Goal: Transaction & Acquisition: Purchase product/service

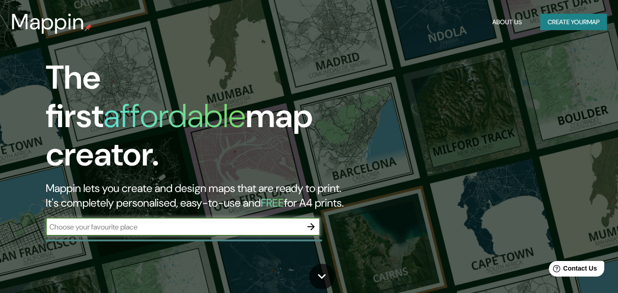
click at [240, 222] on input "text" at bounding box center [174, 227] width 256 height 11
type input "sabandia"
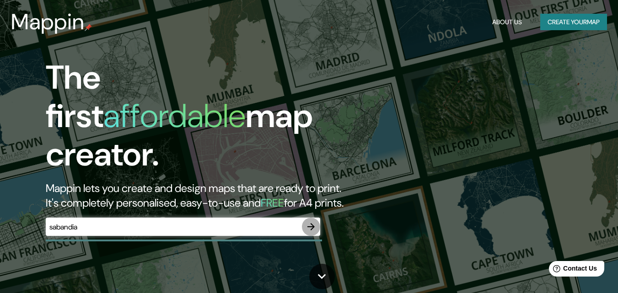
click at [310, 223] on icon "button" at bounding box center [310, 226] width 7 height 7
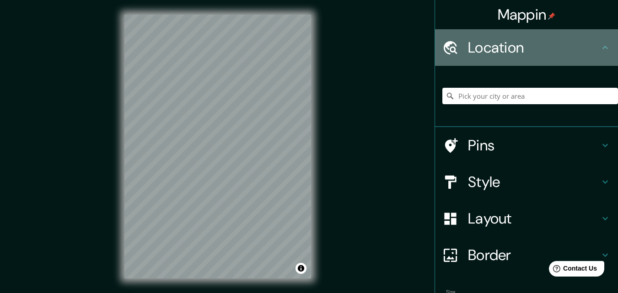
click at [510, 60] on div "Location" at bounding box center [526, 47] width 183 height 37
click at [450, 48] on icon at bounding box center [450, 48] width 16 height 16
click at [601, 44] on icon at bounding box center [604, 47] width 11 height 11
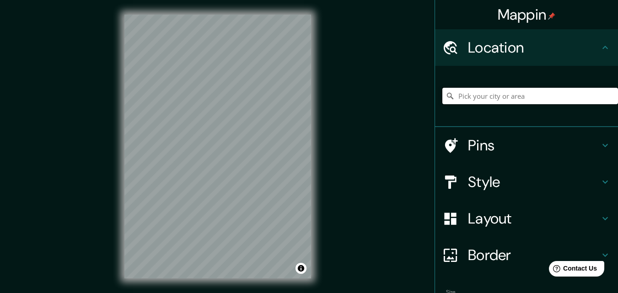
click at [550, 94] on input "Pick your city or area" at bounding box center [530, 96] width 176 height 16
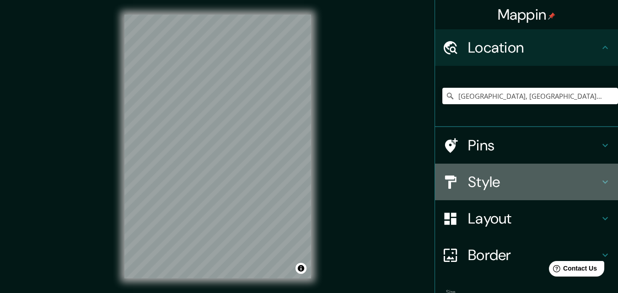
click at [506, 182] on h4 "Style" at bounding box center [534, 182] width 132 height 18
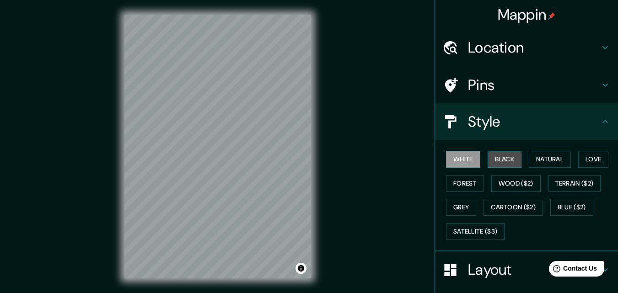
click at [492, 155] on button "Black" at bounding box center [504, 159] width 34 height 17
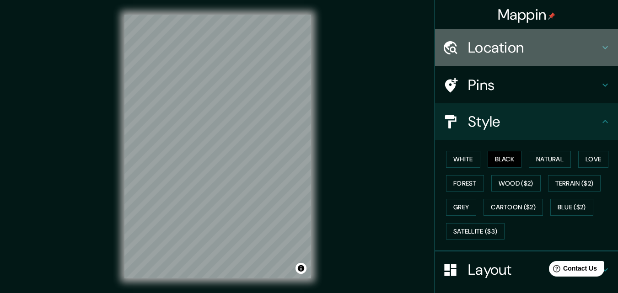
click at [511, 50] on h4 "Location" at bounding box center [534, 47] width 132 height 18
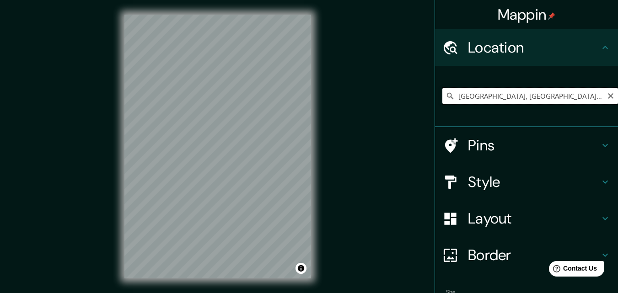
click at [520, 97] on input "[GEOGRAPHIC_DATA], [GEOGRAPHIC_DATA], [GEOGRAPHIC_DATA]" at bounding box center [530, 96] width 176 height 16
click at [510, 97] on input "[GEOGRAPHIC_DATA], [GEOGRAPHIC_DATA], [GEOGRAPHIC_DATA]" at bounding box center [530, 96] width 176 height 16
click at [470, 93] on input "[GEOGRAPHIC_DATA], [GEOGRAPHIC_DATA], [GEOGRAPHIC_DATA]" at bounding box center [530, 96] width 176 height 16
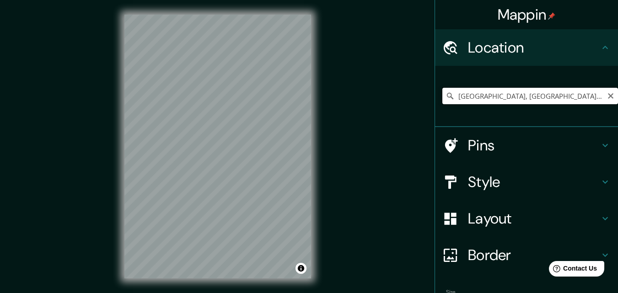
click at [470, 93] on input "[GEOGRAPHIC_DATA], [GEOGRAPHIC_DATA], [GEOGRAPHIC_DATA]" at bounding box center [530, 96] width 176 height 16
paste input "[GEOGRAPHIC_DATA]"
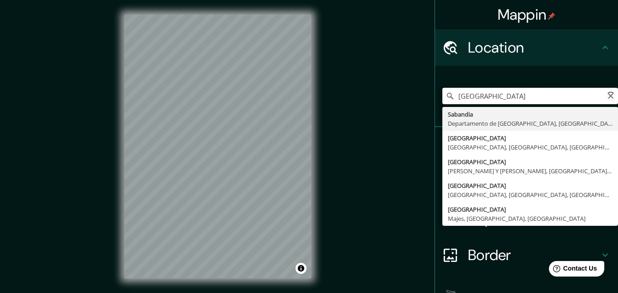
type input "[GEOGRAPHIC_DATA], [GEOGRAPHIC_DATA], [GEOGRAPHIC_DATA]"
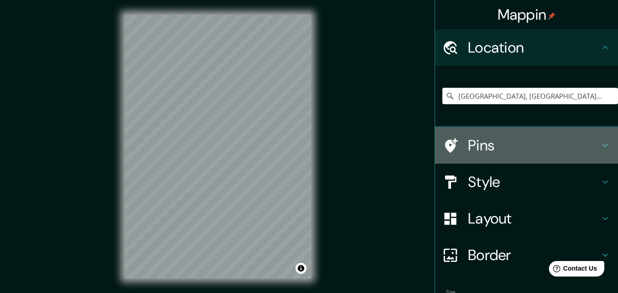
click at [481, 145] on h4 "Pins" at bounding box center [534, 145] width 132 height 18
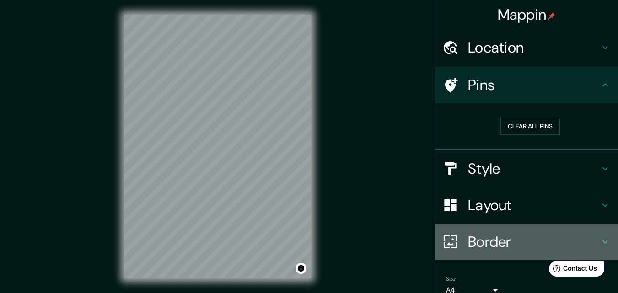
click at [491, 235] on h4 "Border" at bounding box center [534, 242] width 132 height 18
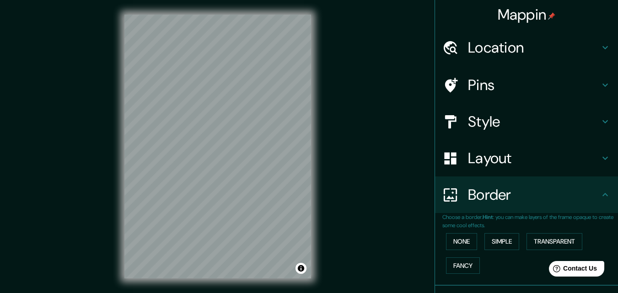
scroll to position [61, 0]
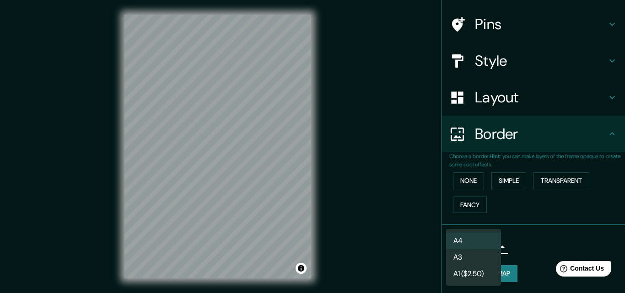
click at [487, 245] on body "Mappin Location [GEOGRAPHIC_DATA], [GEOGRAPHIC_DATA], [GEOGRAPHIC_DATA] [GEOGRA…" at bounding box center [312, 146] width 625 height 293
click at [471, 262] on li "A3" at bounding box center [473, 257] width 55 height 16
type input "a4"
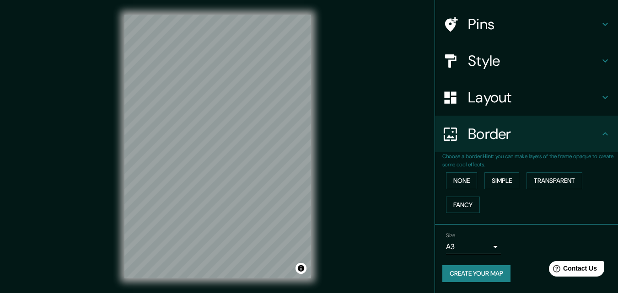
click at [356, 208] on div "Mappin Location [GEOGRAPHIC_DATA], [GEOGRAPHIC_DATA], [GEOGRAPHIC_DATA] [GEOGRA…" at bounding box center [309, 154] width 618 height 308
